Goal: Task Accomplishment & Management: Use online tool/utility

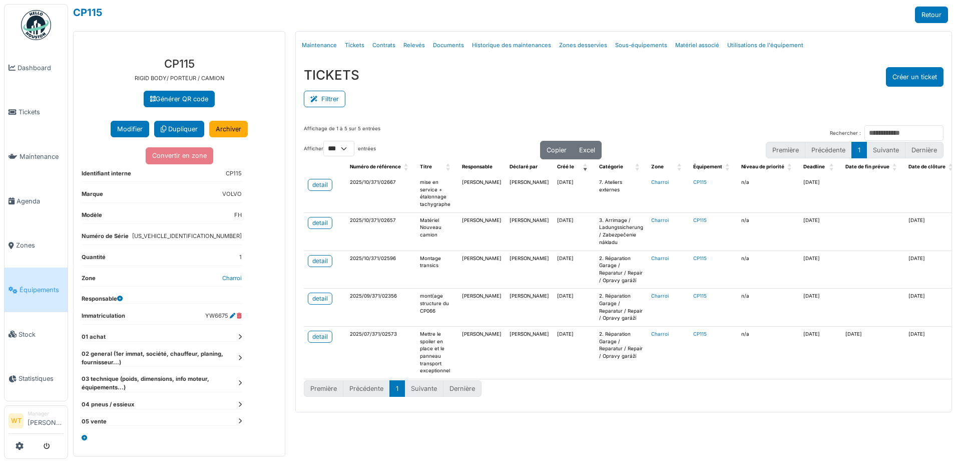
select select "***"
click at [29, 198] on span "Agenda" at bounding box center [40, 201] width 47 height 10
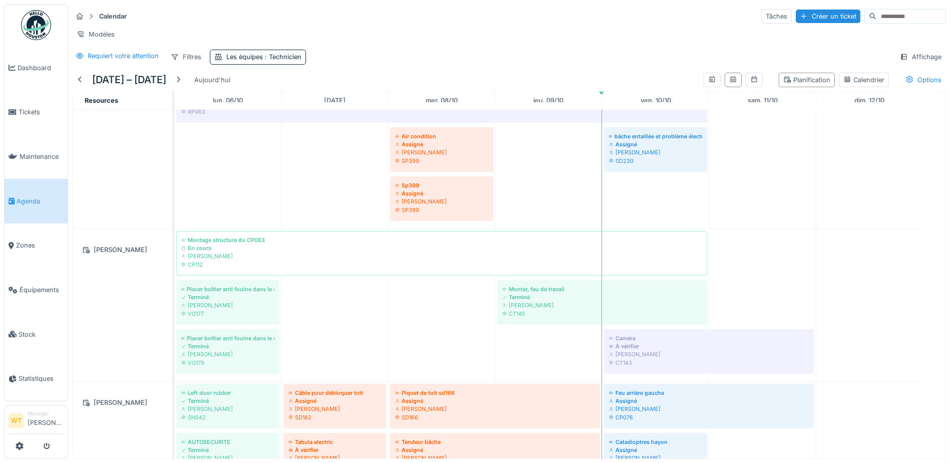
scroll to position [350, 0]
click at [20, 116] on link "Tickets" at bounding box center [36, 112] width 63 height 45
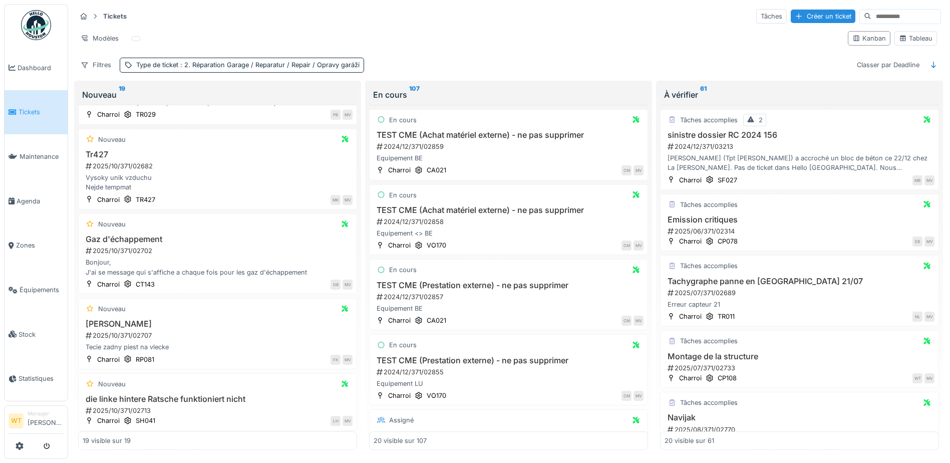
scroll to position [1094, 0]
click at [28, 202] on link "Agenda" at bounding box center [36, 201] width 63 height 45
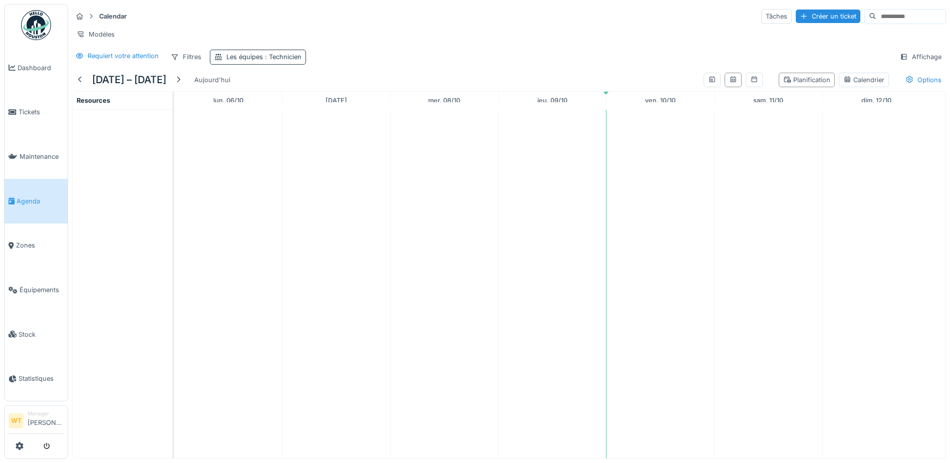
click at [278, 61] on span ": Technicien" at bounding box center [282, 57] width 39 height 8
click at [265, 111] on icon at bounding box center [264, 112] width 9 height 7
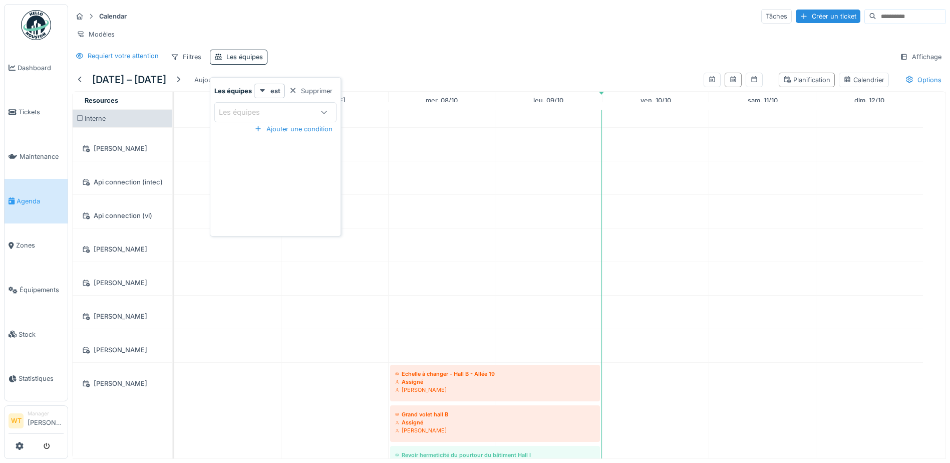
click at [290, 112] on div "Les équipes" at bounding box center [266, 112] width 94 height 11
click at [251, 242] on div "Technicien" at bounding box center [275, 249] width 124 height 20
type input "***"
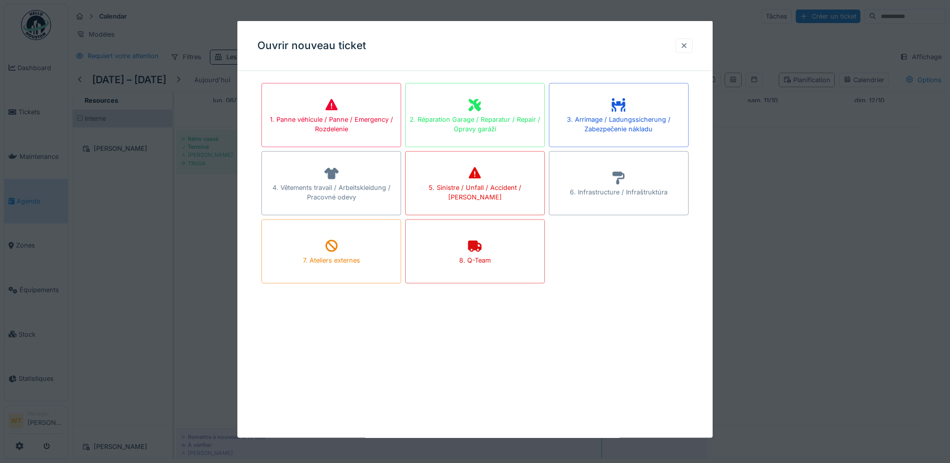
click at [684, 47] on div at bounding box center [684, 46] width 8 height 10
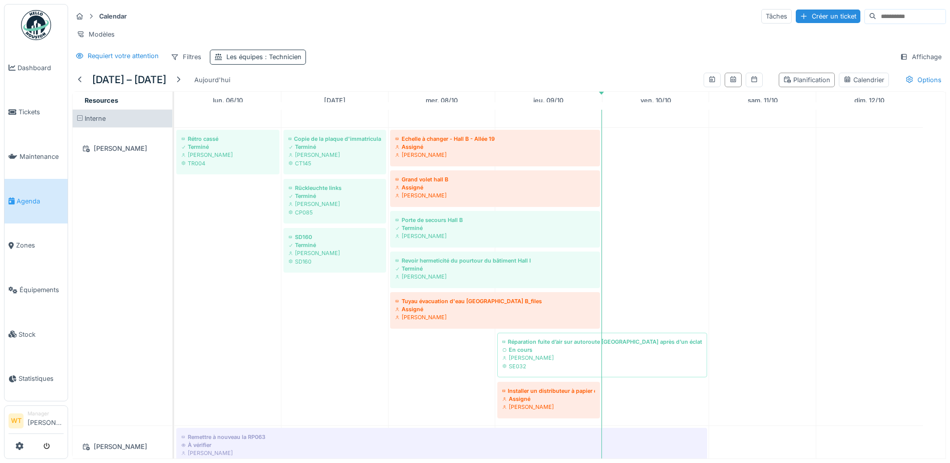
click at [287, 61] on span ": Technicien" at bounding box center [282, 57] width 39 height 8
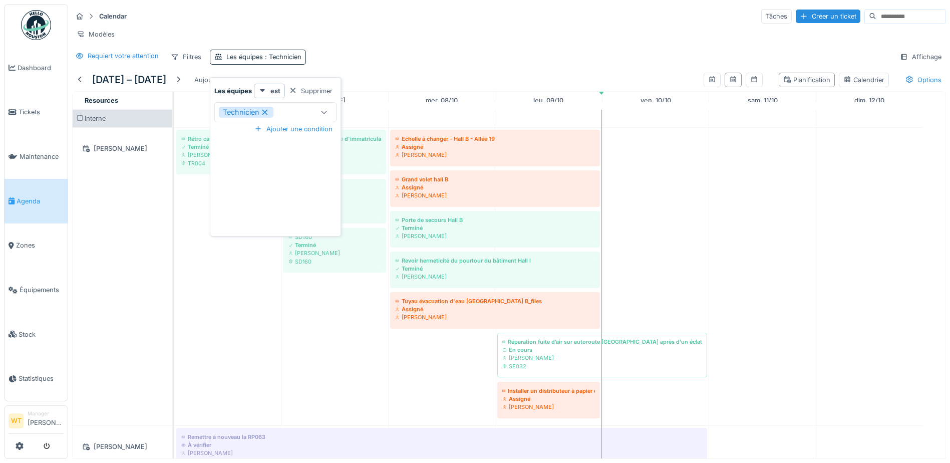
click at [267, 114] on icon at bounding box center [265, 112] width 6 height 6
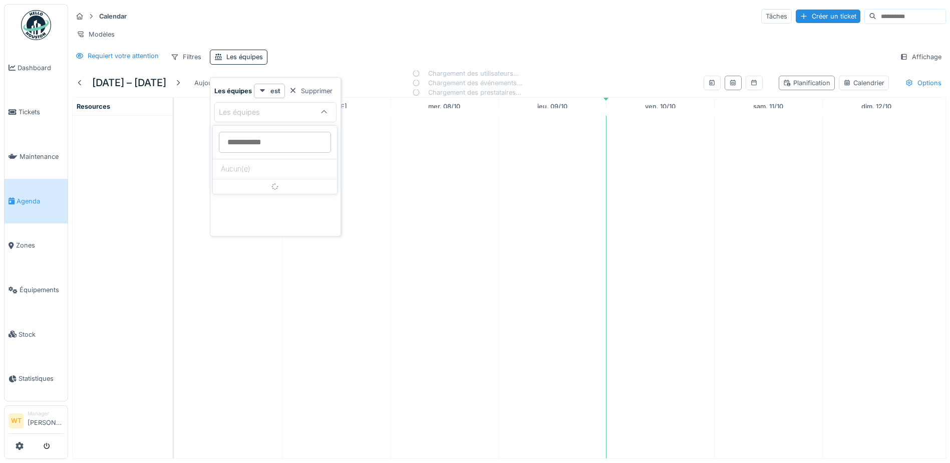
click at [269, 114] on div "Les équipes" at bounding box center [246, 112] width 55 height 11
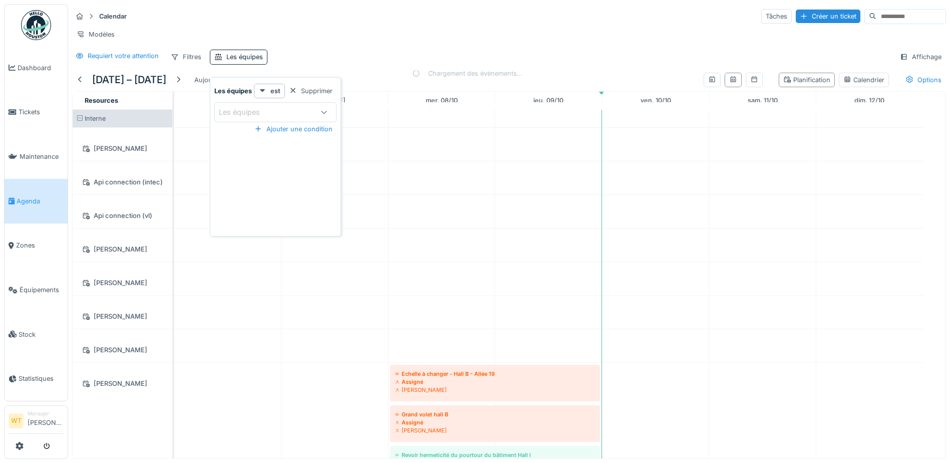
click at [272, 115] on div "Les équipes" at bounding box center [246, 112] width 55 height 11
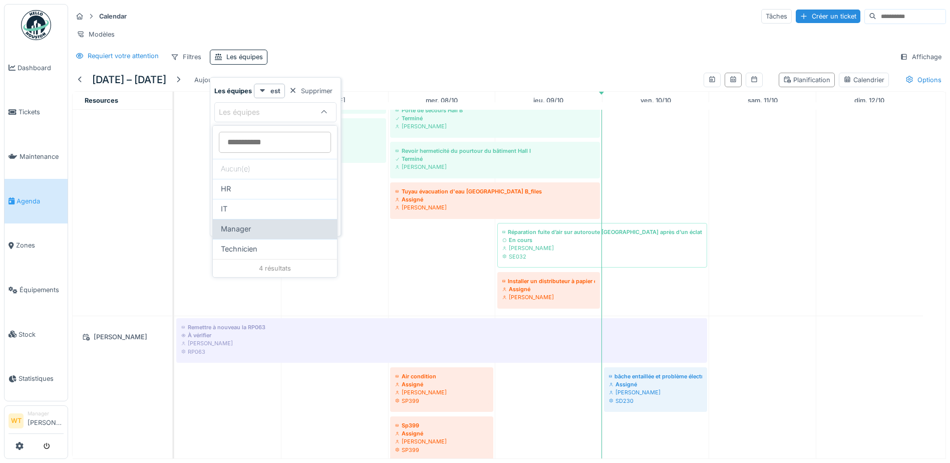
click at [249, 237] on div "Manager" at bounding box center [275, 229] width 124 height 20
type input "***"
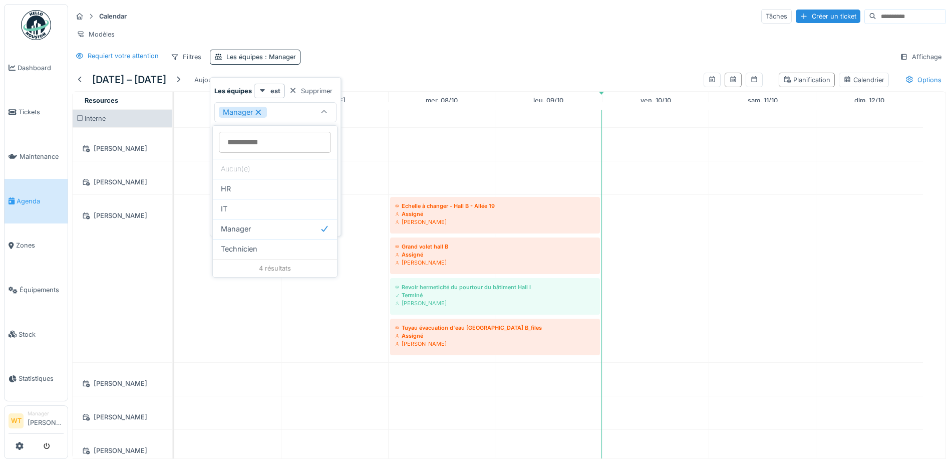
scroll to position [0, 0]
click at [166, 292] on div "Gregory Slowinski" at bounding box center [123, 278] width 100 height 167
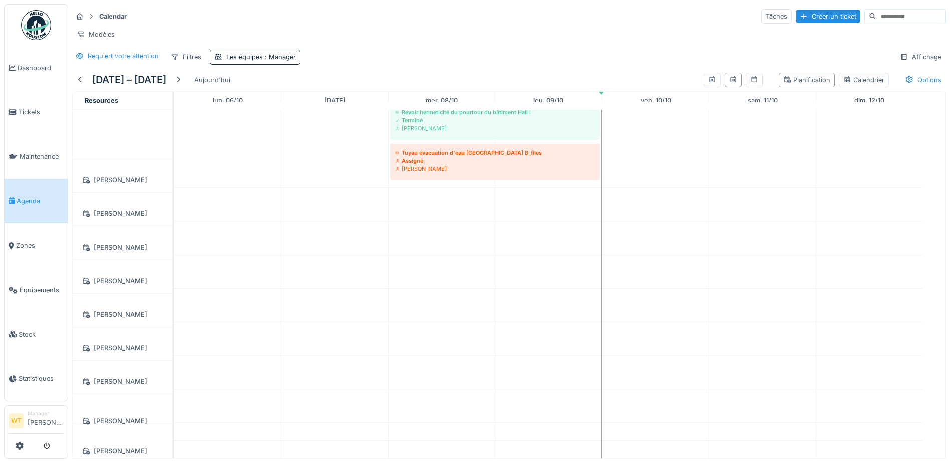
scroll to position [223, 0]
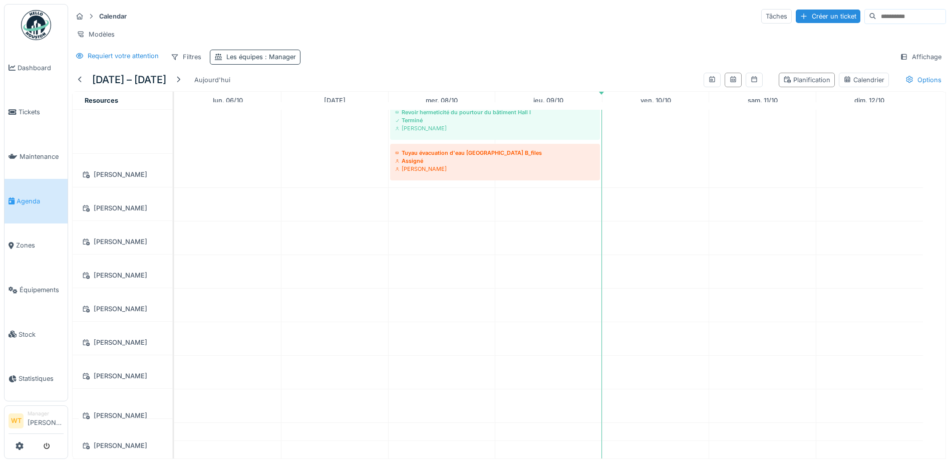
click at [261, 51] on div "Les équipes : Manager" at bounding box center [255, 57] width 91 height 15
click at [259, 109] on icon at bounding box center [258, 112] width 9 height 7
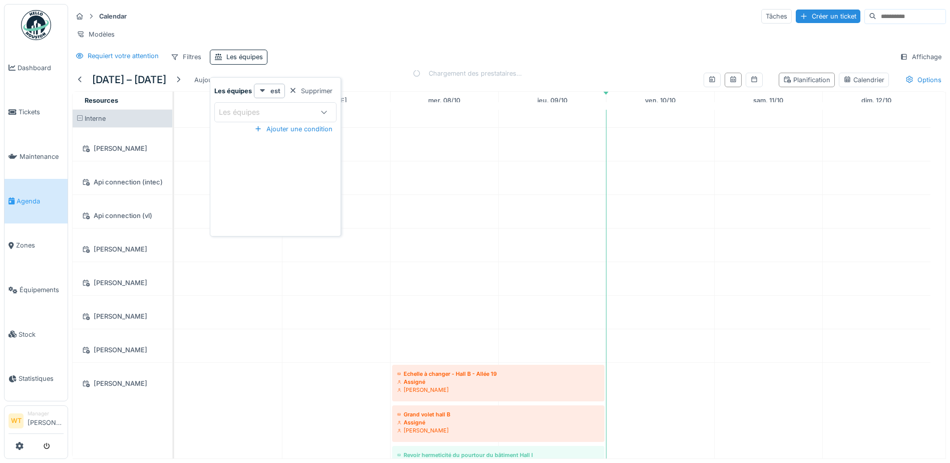
click at [258, 107] on div "Les équipes" at bounding box center [246, 112] width 55 height 11
click at [235, 242] on div "Technicien" at bounding box center [275, 249] width 124 height 20
type input "***"
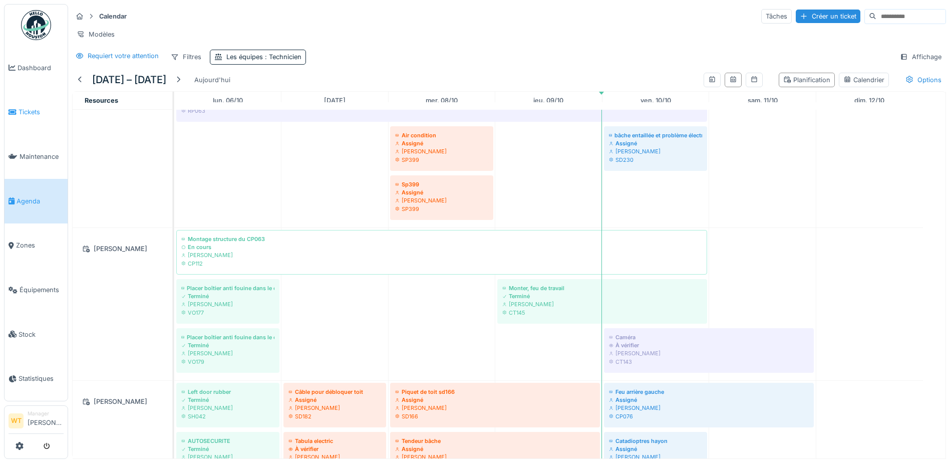
click at [39, 111] on span "Tickets" at bounding box center [41, 112] width 45 height 10
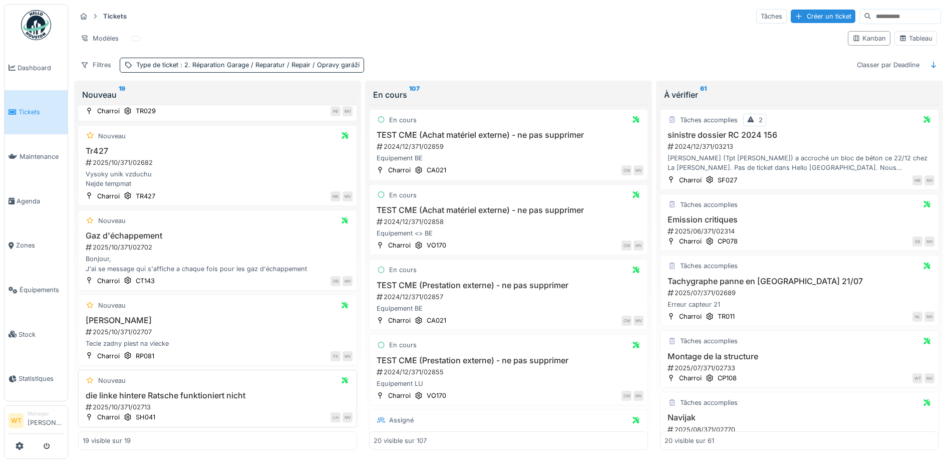
scroll to position [7, 0]
click at [140, 315] on h3 "Kalafut" at bounding box center [218, 320] width 270 height 10
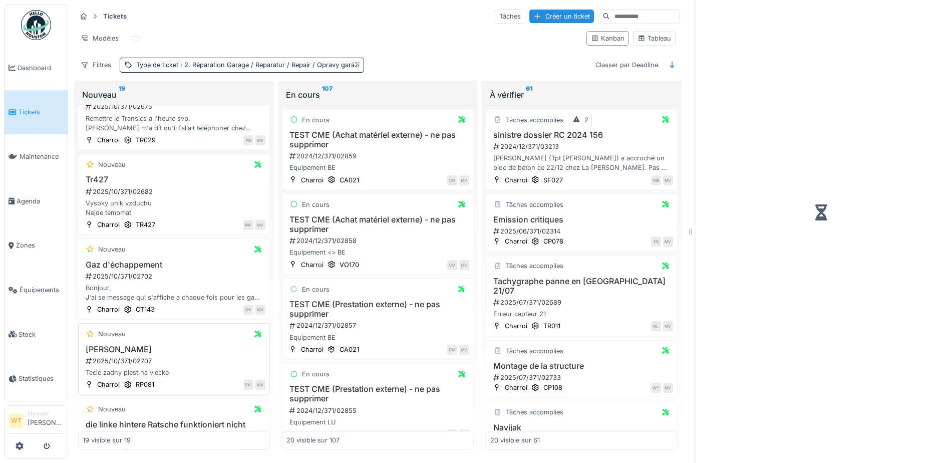
scroll to position [1163, 0]
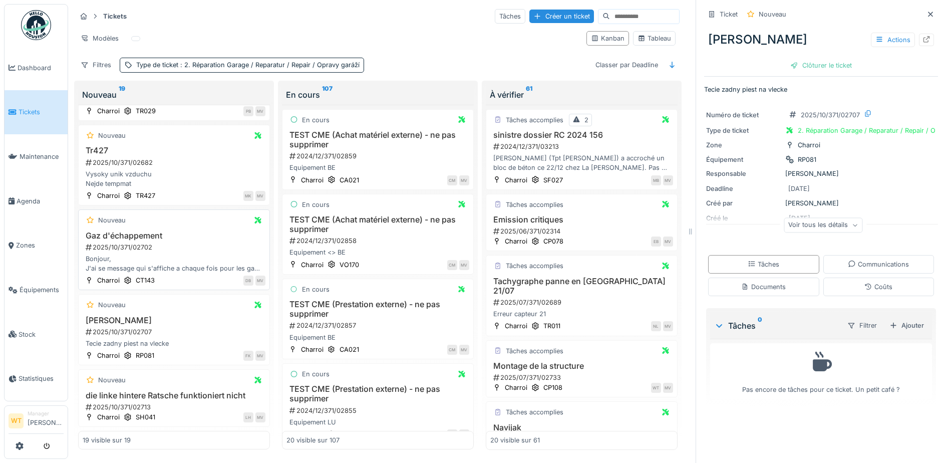
click at [150, 242] on div "2025/10/371/02702" at bounding box center [175, 247] width 181 height 10
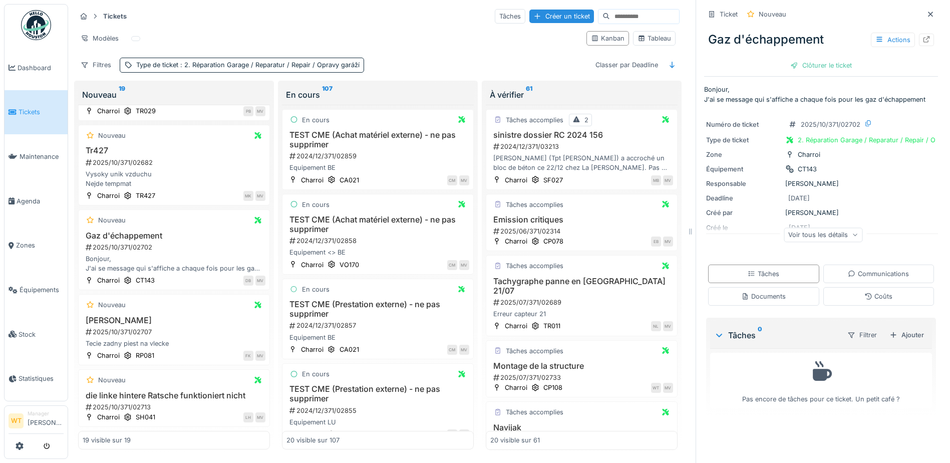
click at [817, 231] on div "Voir tous les détails" at bounding box center [823, 234] width 79 height 15
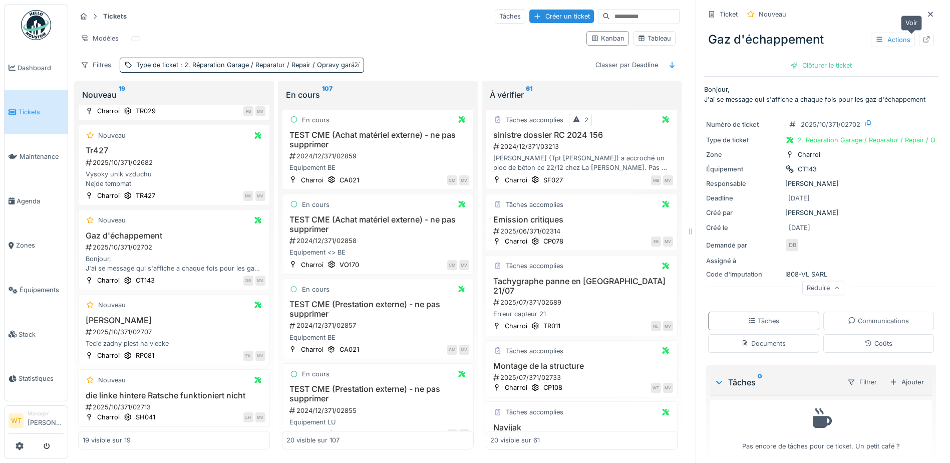
click at [922, 36] on icon at bounding box center [926, 39] width 8 height 7
click at [44, 203] on link "Agenda" at bounding box center [36, 201] width 63 height 45
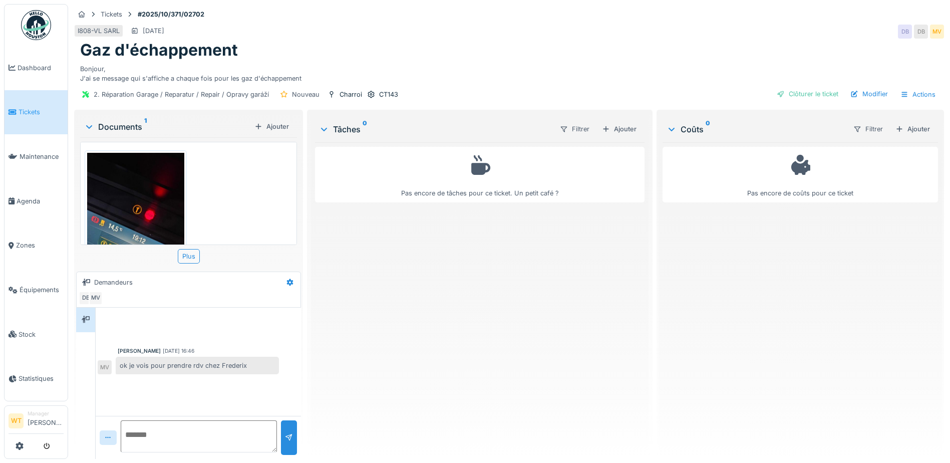
click at [154, 222] on img at bounding box center [135, 258] width 97 height 210
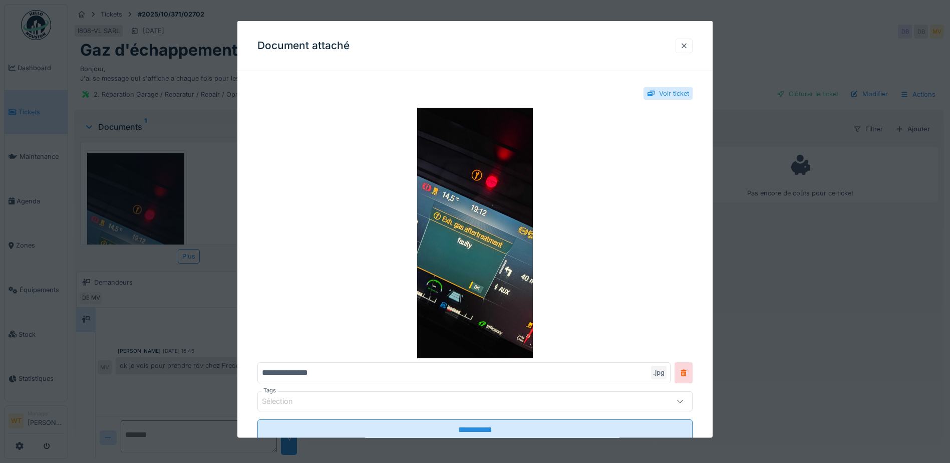
click at [688, 47] on div at bounding box center [684, 46] width 8 height 10
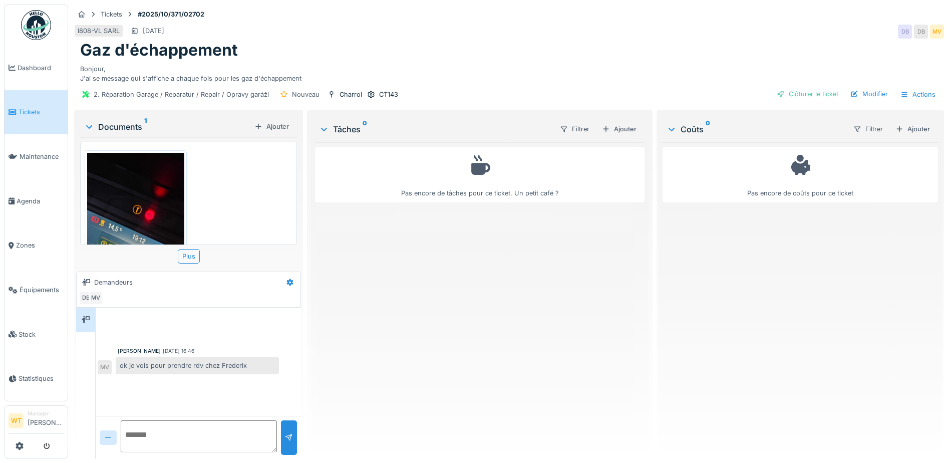
click at [476, 40] on div "I808-VL SARL [DATE] DB DB MV" at bounding box center [509, 32] width 870 height 18
click at [149, 177] on img at bounding box center [135, 258] width 97 height 210
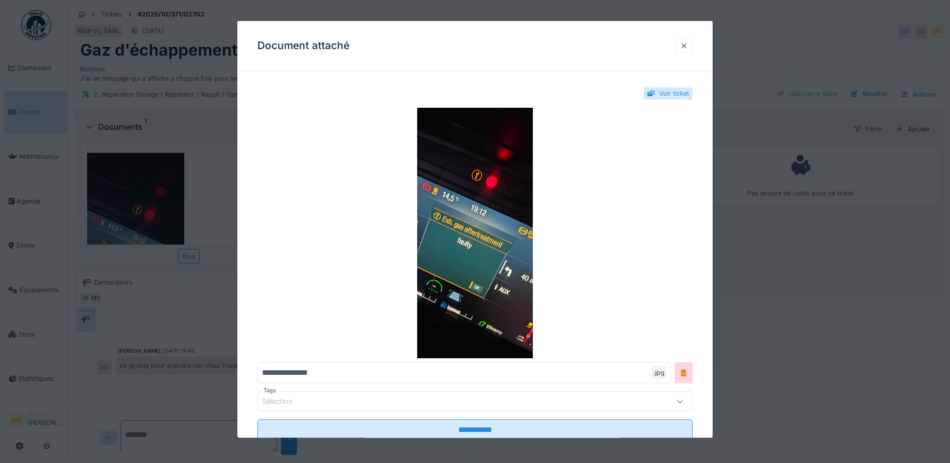
click at [683, 46] on div at bounding box center [683, 45] width 17 height 15
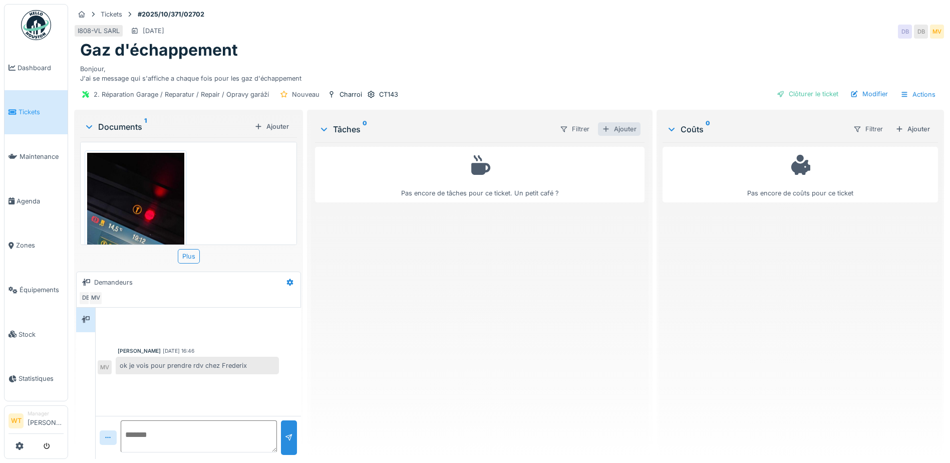
click at [613, 129] on div "Ajouter" at bounding box center [619, 129] width 43 height 14
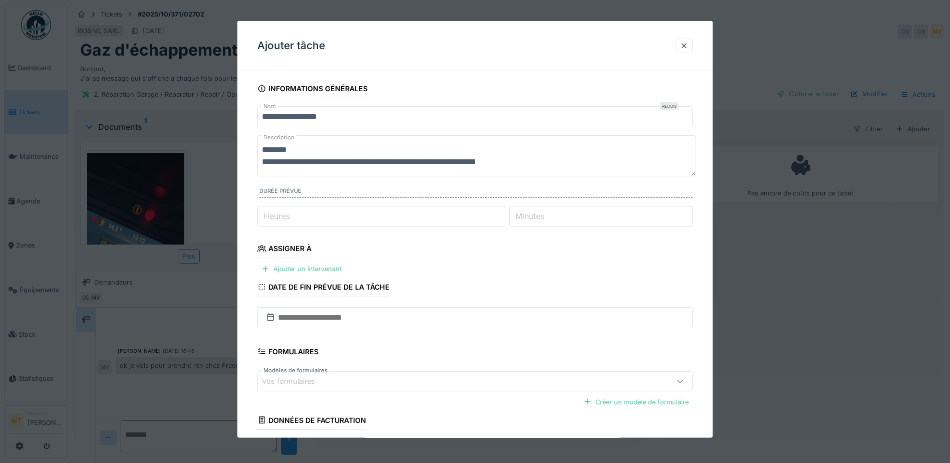
click at [672, 47] on div "Ajouter tâche" at bounding box center [474, 46] width 475 height 50
click at [688, 43] on div at bounding box center [684, 46] width 8 height 10
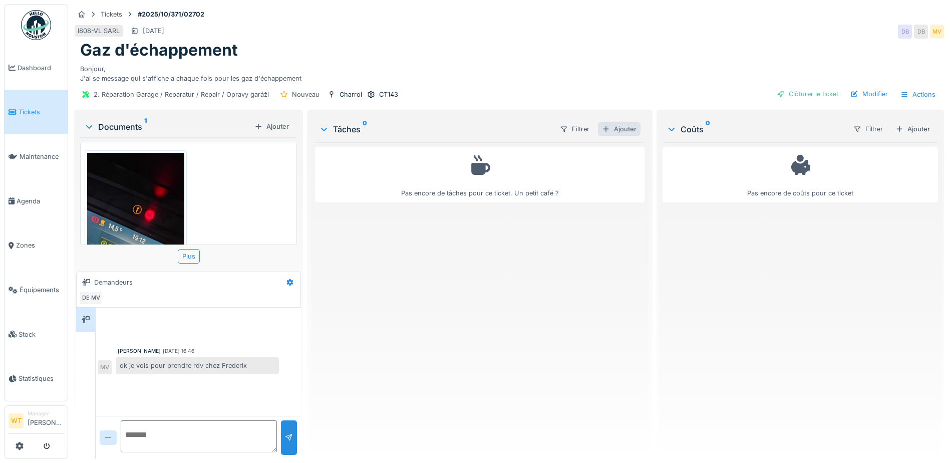
click at [623, 134] on div "Ajouter" at bounding box center [619, 129] width 43 height 14
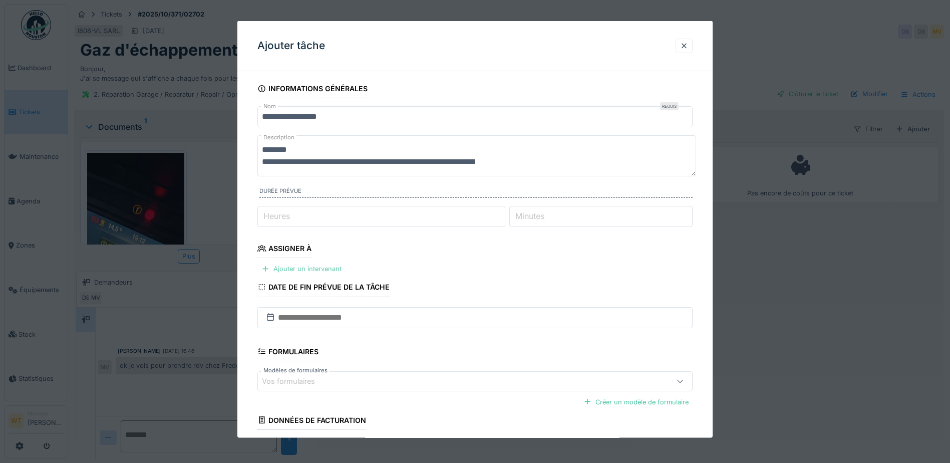
click at [299, 269] on div "Ajouter un intervenant" at bounding box center [301, 269] width 88 height 14
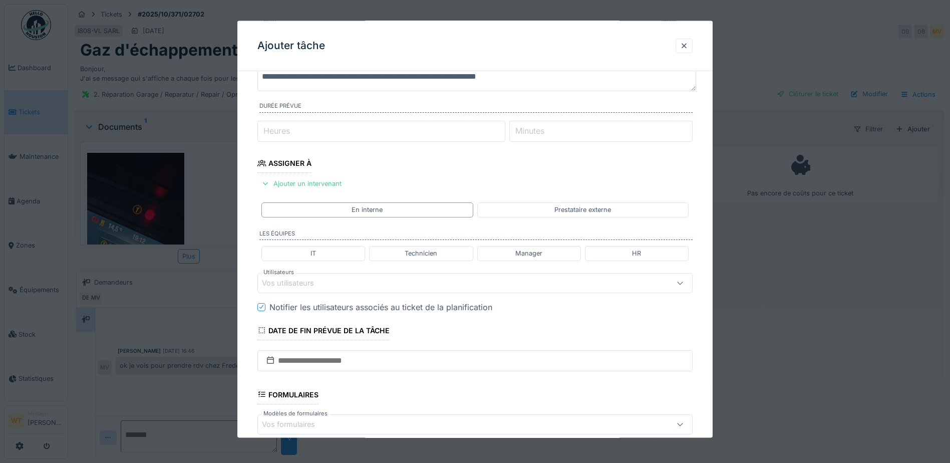
scroll to position [100, 0]
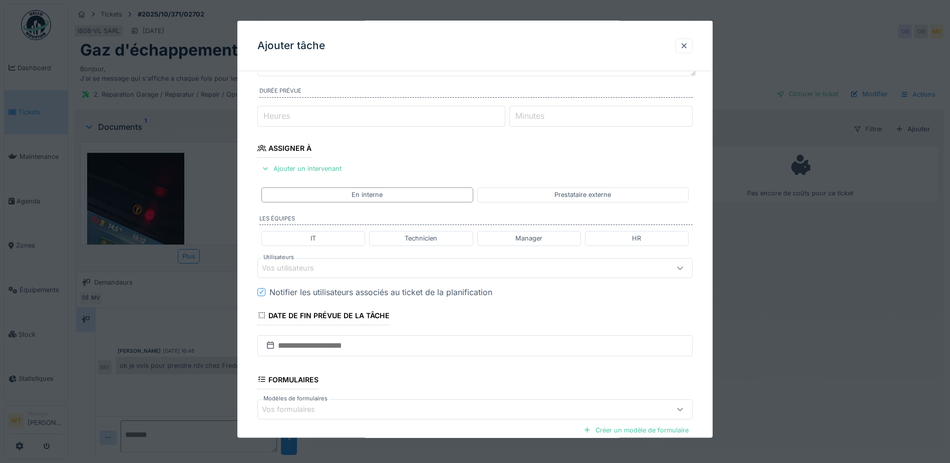
click at [361, 278] on fieldset "**********" at bounding box center [474, 252] width 435 height 546
click at [356, 270] on div "Vos utilisateurs" at bounding box center [449, 267] width 375 height 11
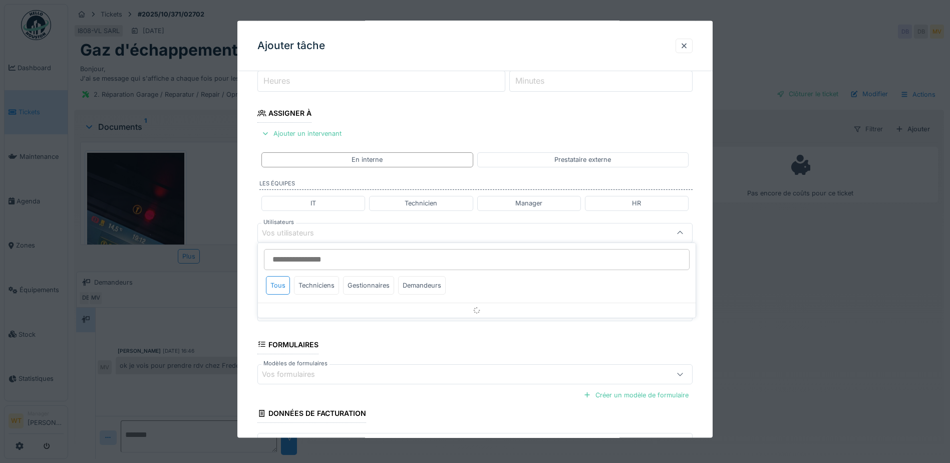
scroll to position [139, 0]
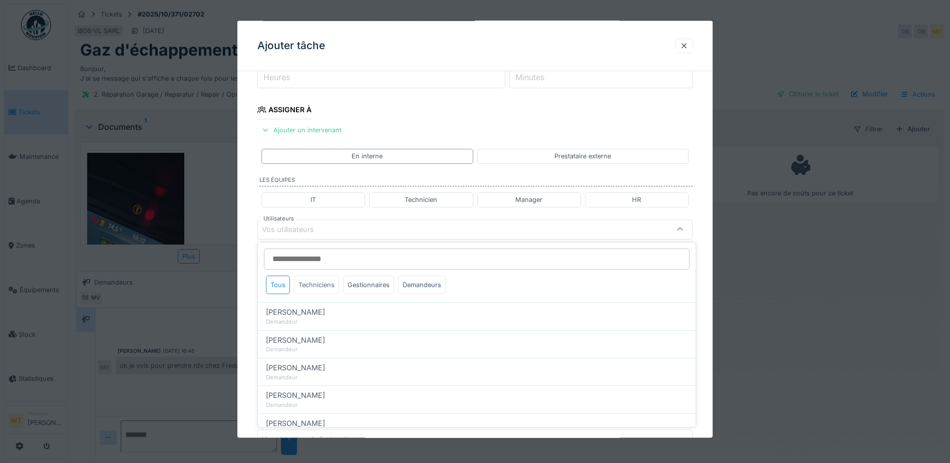
click at [318, 285] on div "Techniciens" at bounding box center [316, 284] width 45 height 19
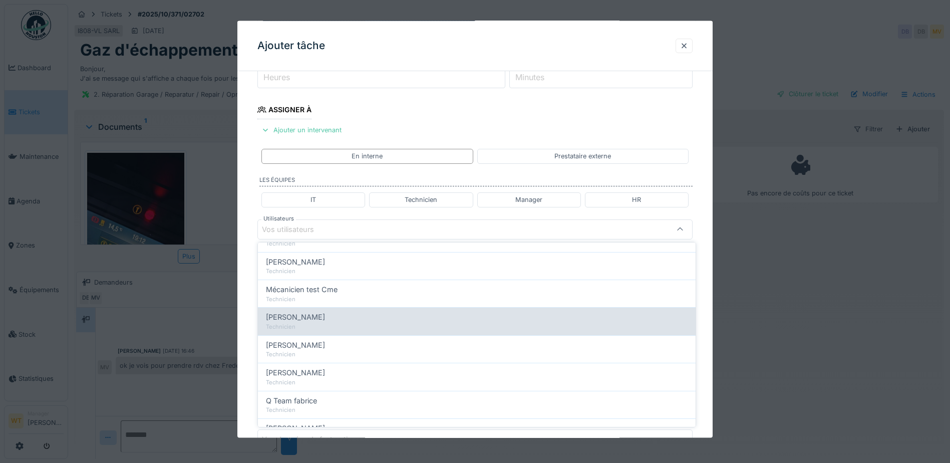
scroll to position [71, 0]
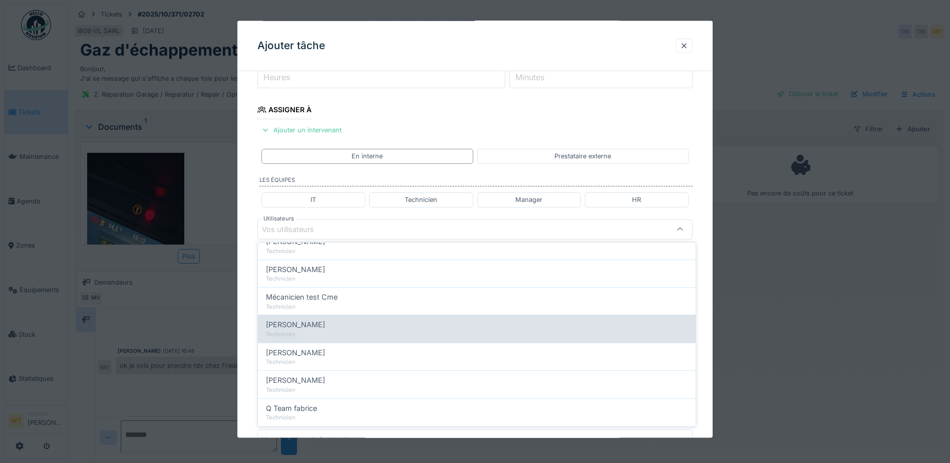
click at [316, 317] on div "Miroslav Kotora Technicien" at bounding box center [477, 328] width 438 height 28
type input "****"
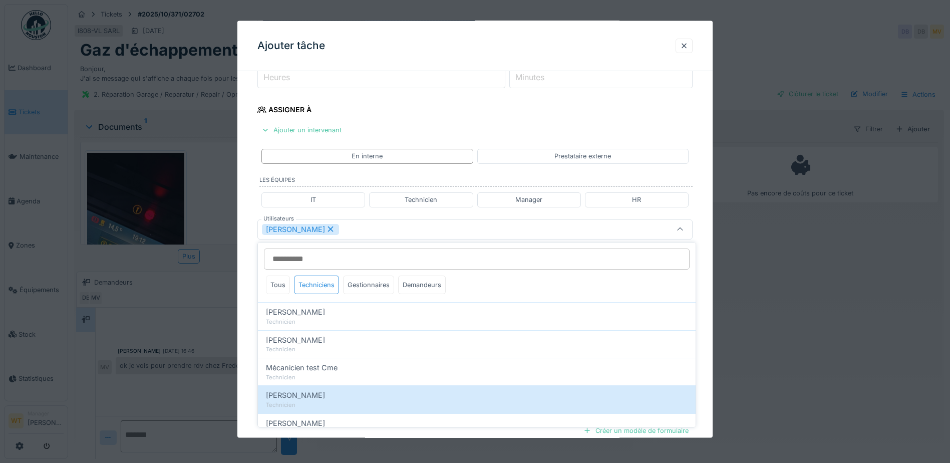
click at [343, 233] on div "[PERSON_NAME]" at bounding box center [449, 228] width 375 height 11
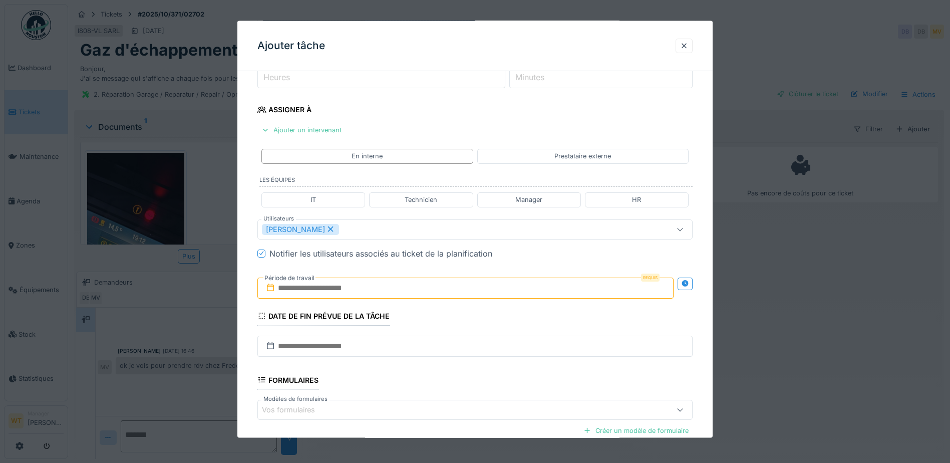
click at [350, 290] on input "text" at bounding box center [465, 287] width 416 height 21
click at [482, 371] on div "10" at bounding box center [484, 369] width 14 height 15
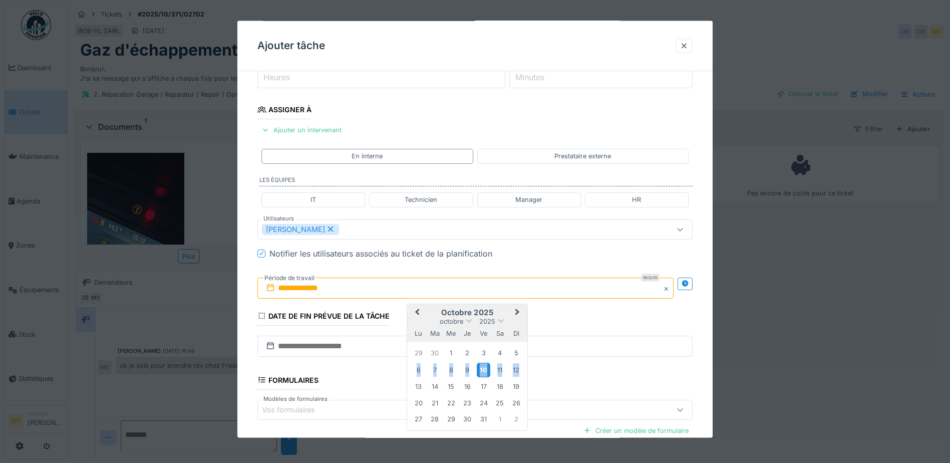
click at [482, 371] on div "10" at bounding box center [484, 369] width 14 height 15
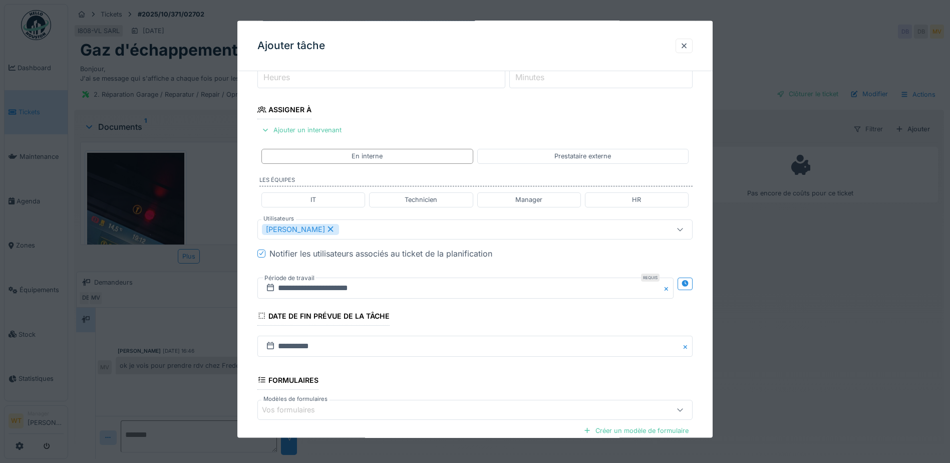
scroll to position [246, 0]
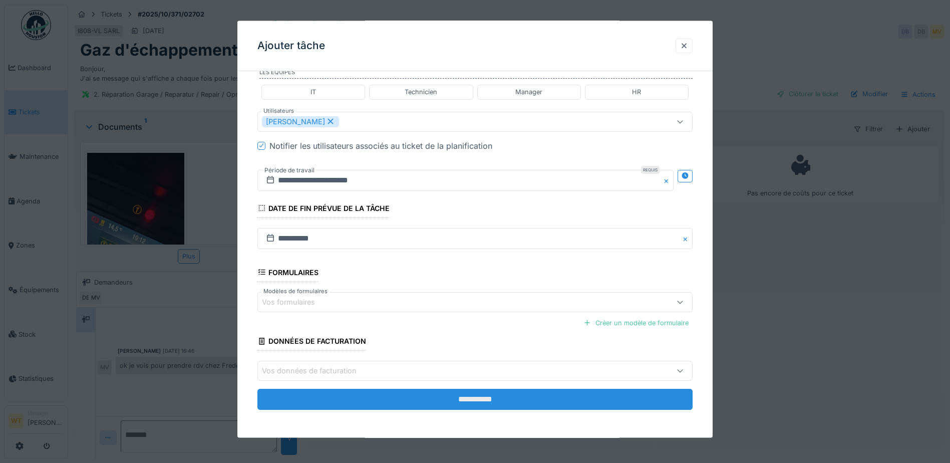
click at [420, 399] on input "**********" at bounding box center [474, 399] width 435 height 21
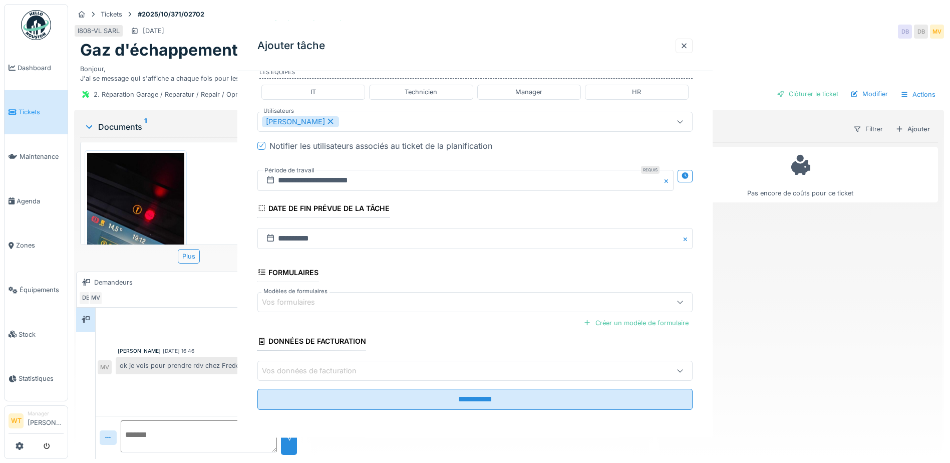
scroll to position [0, 0]
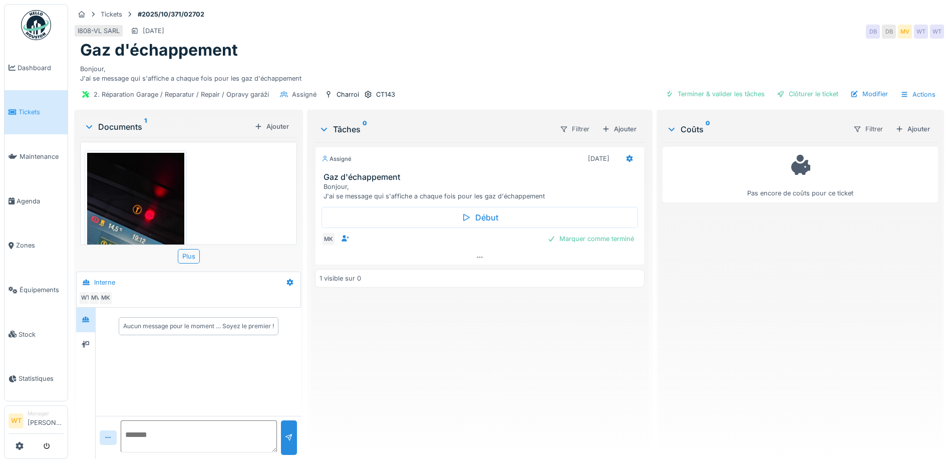
drag, startPoint x: 591, startPoint y: 390, endPoint x: 180, endPoint y: 100, distance: 502.6
click at [573, 382] on div "Assigné 10/10/2025 Gaz d'échappement Bonjour, J'ai se message qui s'affiche a c…" at bounding box center [479, 296] width 329 height 308
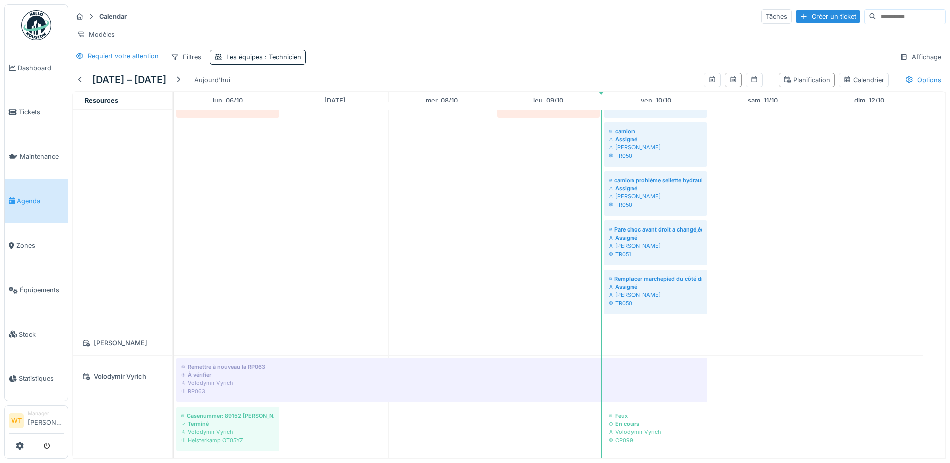
scroll to position [1232, 0]
click at [272, 62] on div "Les équipes : Technicien" at bounding box center [263, 57] width 75 height 10
click at [269, 111] on icon at bounding box center [264, 112] width 9 height 7
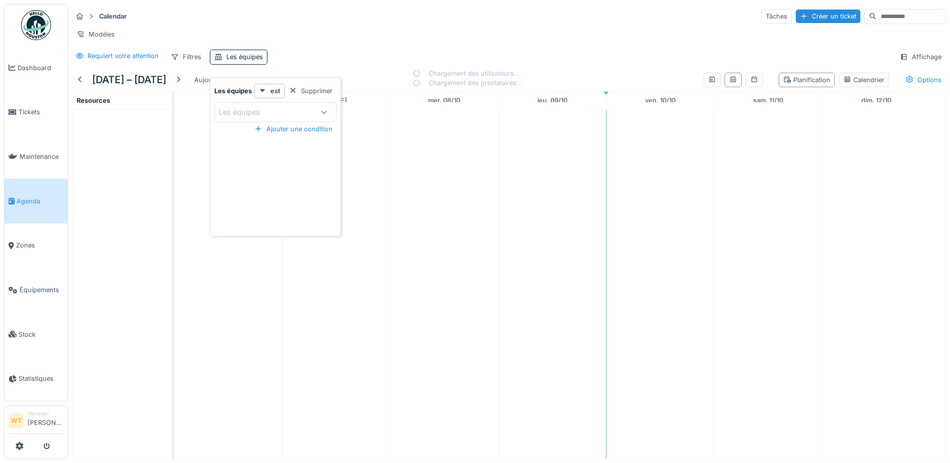
scroll to position [0, 0]
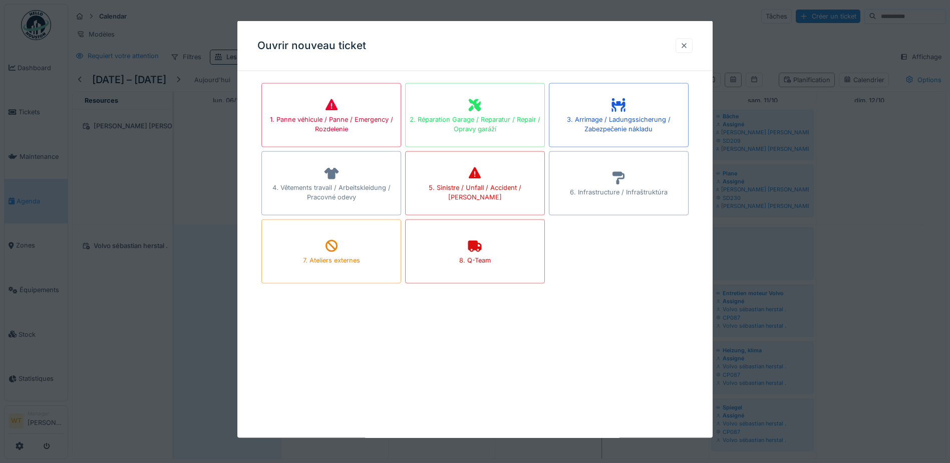
click at [683, 41] on div at bounding box center [683, 45] width 17 height 15
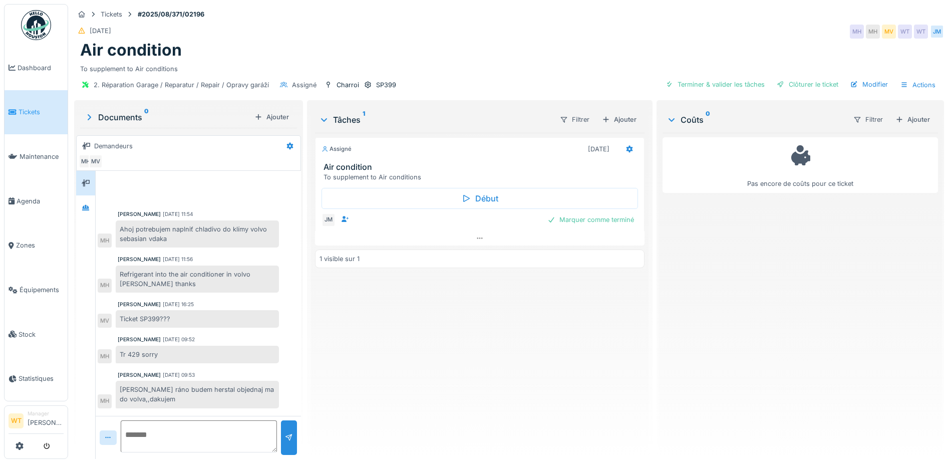
scroll to position [8, 0]
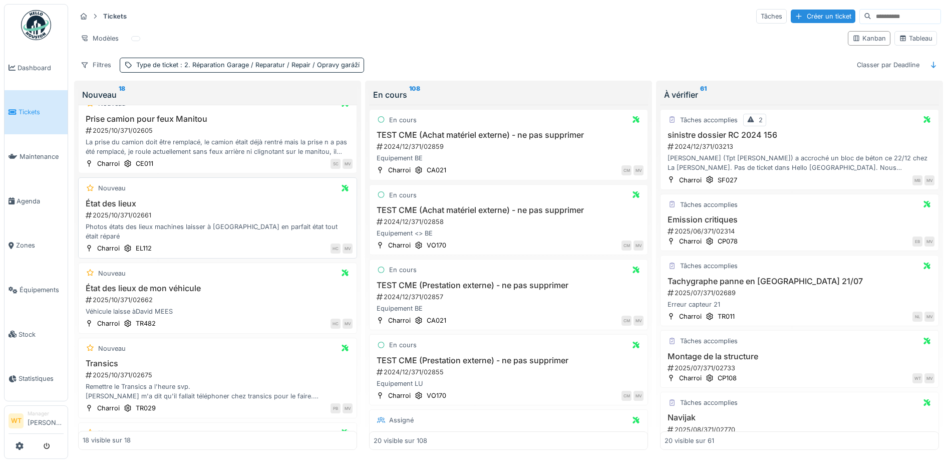
scroll to position [801, 0]
